Goal: Task Accomplishment & Management: Use online tool/utility

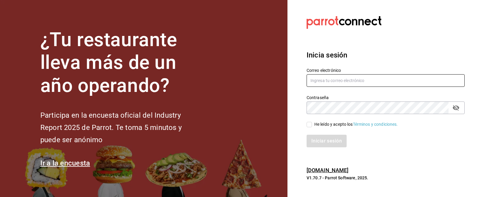
click at [334, 80] on input "text" at bounding box center [386, 80] width 158 height 13
type input "emcardenast@gmail.com"
click at [307, 125] on input "He leído y acepto los Términos y condiciones." at bounding box center [309, 124] width 5 height 5
checkbox input "true"
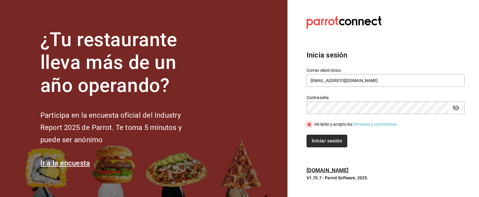
click at [327, 137] on button "Iniciar sesión" at bounding box center [327, 140] width 41 height 13
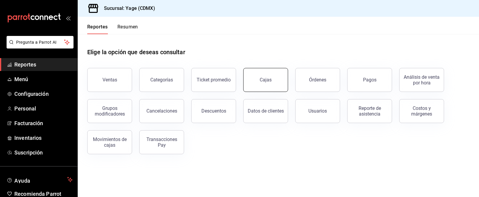
click at [264, 80] on div "Cajas" at bounding box center [266, 79] width 12 height 7
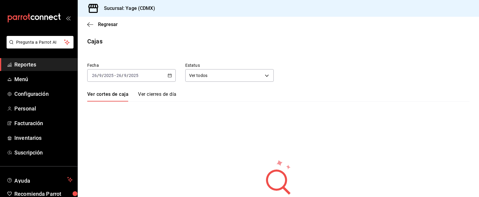
click at [169, 76] on icon "button" at bounding box center [170, 75] width 4 height 4
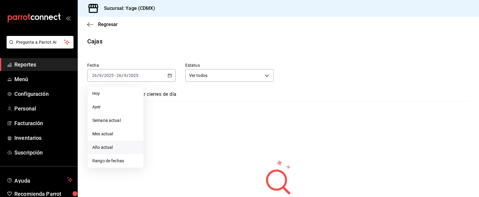
click at [121, 146] on span "Año actual" at bounding box center [115, 147] width 46 height 6
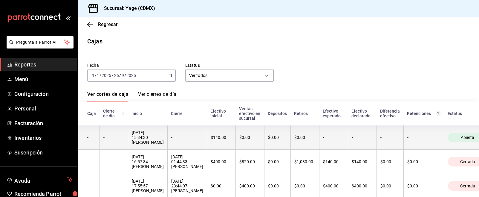
click at [255, 143] on th "$0.00" at bounding box center [250, 137] width 29 height 24
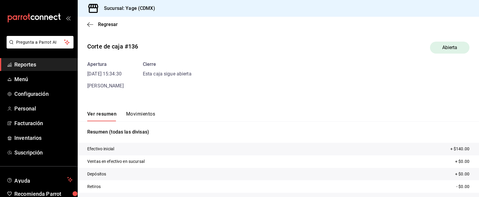
click at [36, 61] on span "Reportes" at bounding box center [43, 64] width 58 height 8
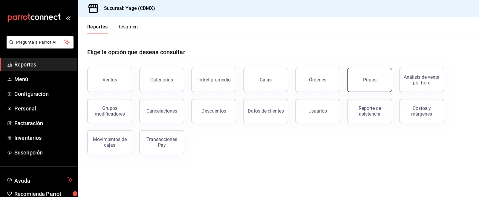
click at [362, 90] on button "Pagos" at bounding box center [369, 80] width 45 height 24
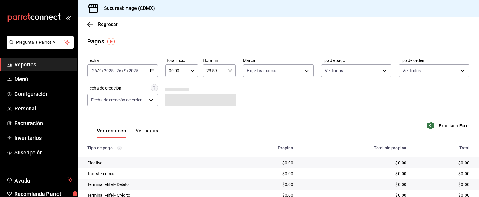
click at [152, 73] on div "[DATE] [DATE] - [DATE] [DATE]" at bounding box center [122, 70] width 71 height 13
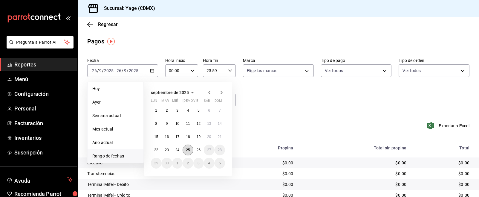
click at [190, 149] on abbr "25" at bounding box center [188, 150] width 4 height 4
click at [199, 149] on abbr "26" at bounding box center [199, 150] width 4 height 4
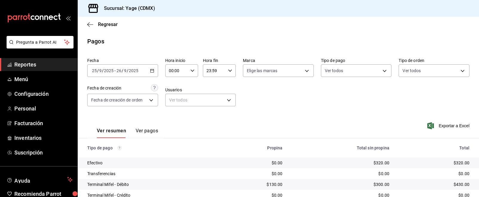
scroll to position [67, 0]
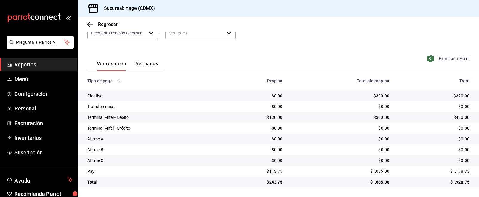
click at [441, 56] on span "Exportar a Excel" at bounding box center [449, 58] width 41 height 7
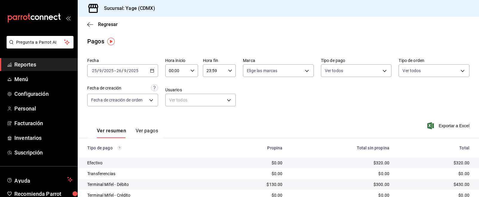
click at [146, 72] on div "[DATE] [DATE] - [DATE] [DATE]" at bounding box center [122, 70] width 71 height 13
click at [273, 110] on div "Fecha [DATE] [DATE] - [DATE] [DATE] Hora inicio 00:00 Hora inicio Hora fin 23:5…" at bounding box center [278, 84] width 382 height 58
click at [151, 70] on \(Stroke\) "button" at bounding box center [151, 70] width 3 height 0
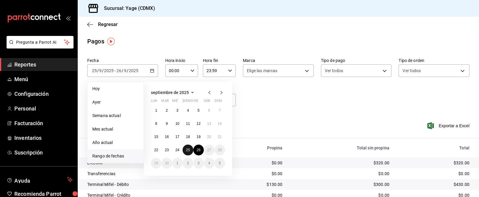
click at [186, 146] on button "25" at bounding box center [188, 149] width 10 height 11
click at [201, 150] on button "26" at bounding box center [198, 149] width 10 height 11
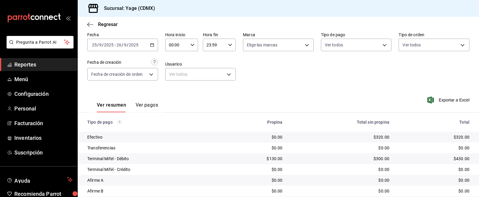
scroll to position [67, 0]
